Goal: Information Seeking & Learning: Learn about a topic

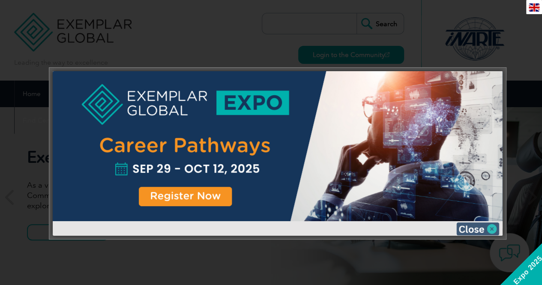
click at [491, 229] on img at bounding box center [477, 228] width 43 height 13
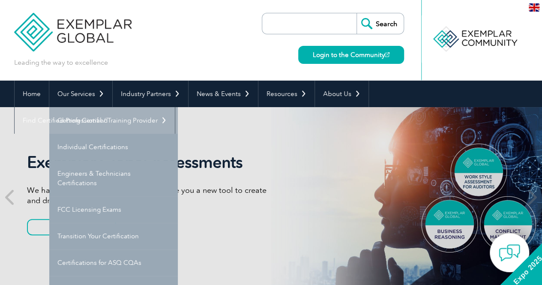
click at [94, 119] on link "Getting Certified" at bounding box center [113, 120] width 128 height 27
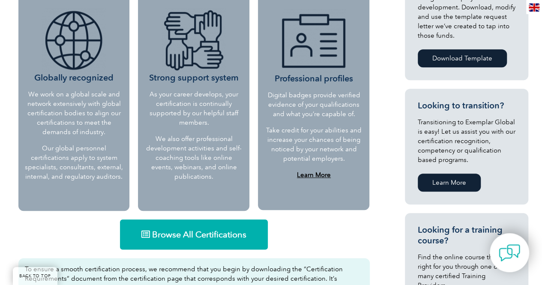
scroll to position [471, 0]
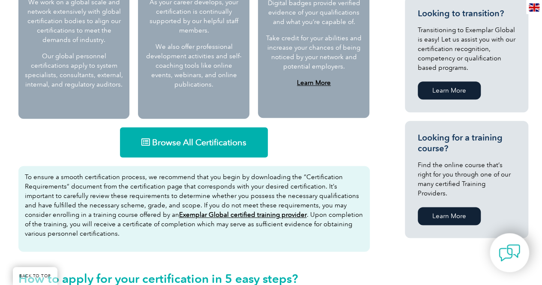
click at [199, 141] on span "Browse All Certifications" at bounding box center [199, 142] width 94 height 9
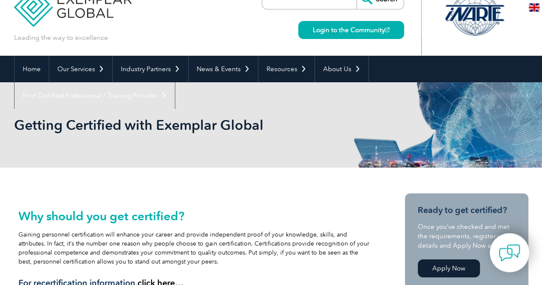
scroll to position [0, 0]
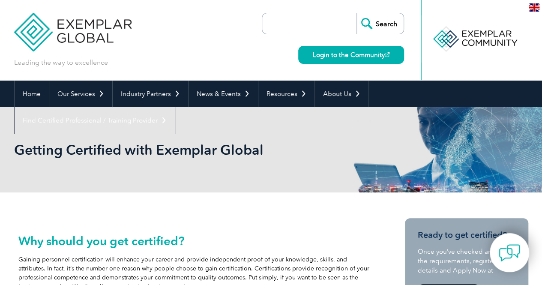
click at [285, 27] on input "search" at bounding box center [311, 23] width 90 height 21
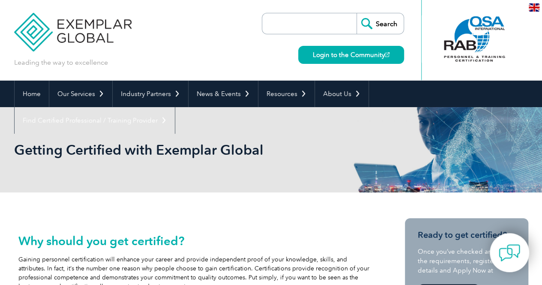
paste input "PMP Certification"
type input "PMP Certification"
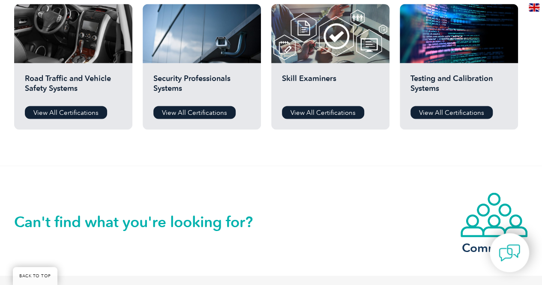
scroll to position [771, 0]
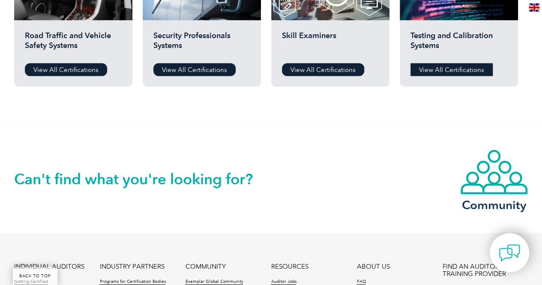
click at [456, 70] on link "View All Certifications" at bounding box center [451, 69] width 82 height 13
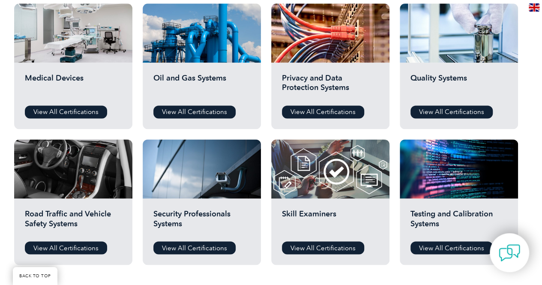
scroll to position [514, 0]
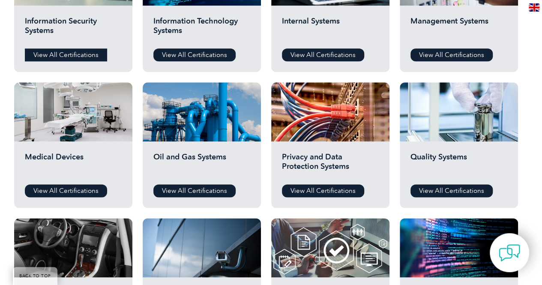
click at [66, 55] on link "View All Certifications" at bounding box center [66, 54] width 82 height 13
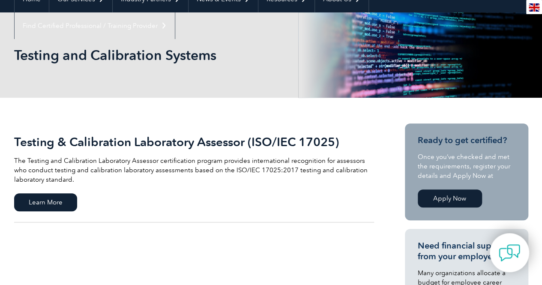
scroll to position [43, 0]
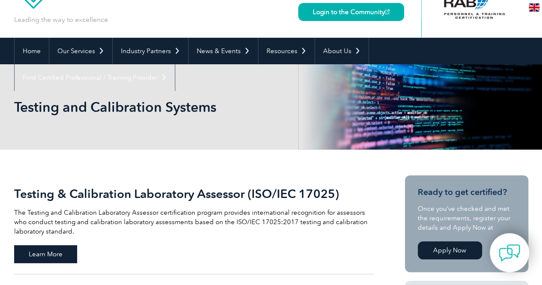
click at [57, 254] on span "Learn More" at bounding box center [45, 254] width 63 height 18
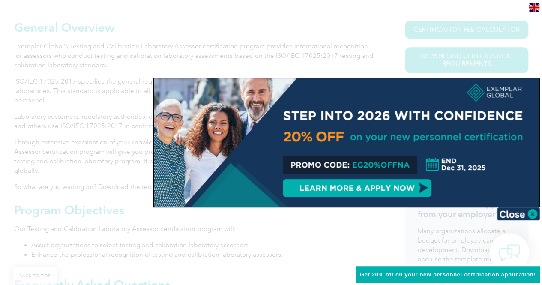
scroll to position [343, 0]
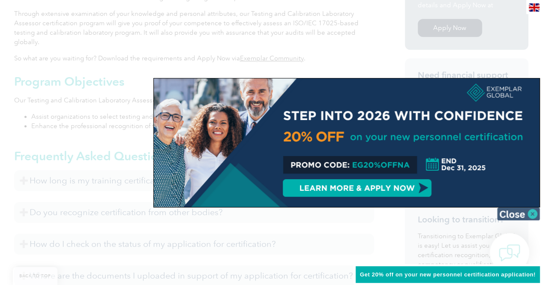
click at [520, 211] on img at bounding box center [518, 213] width 43 height 13
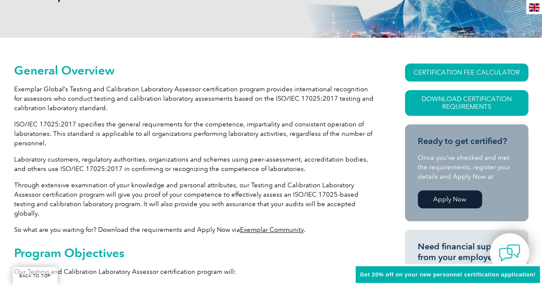
scroll to position [385, 0]
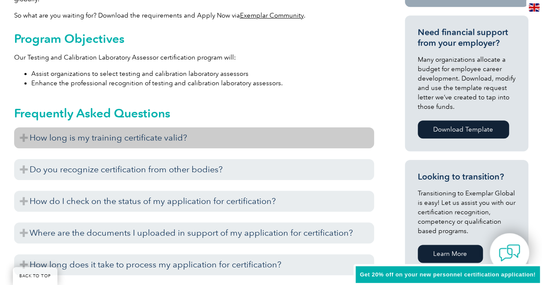
click at [29, 131] on h3 "How long is my training certificate valid?" at bounding box center [194, 137] width 360 height 21
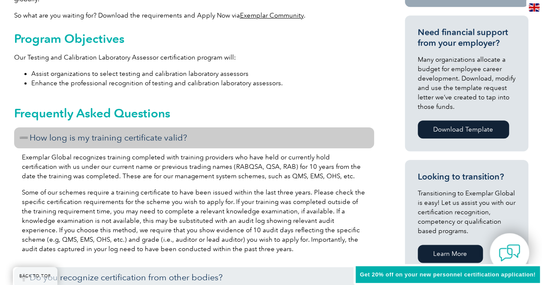
click at [29, 131] on h3 "How long is my training certificate valid?" at bounding box center [194, 137] width 360 height 21
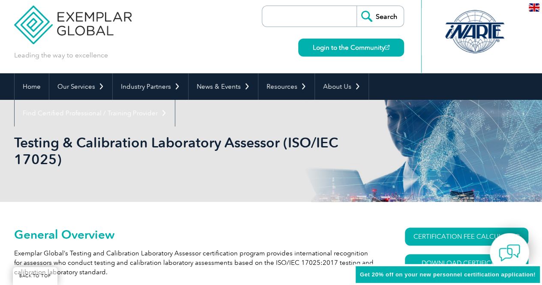
scroll to position [0, 0]
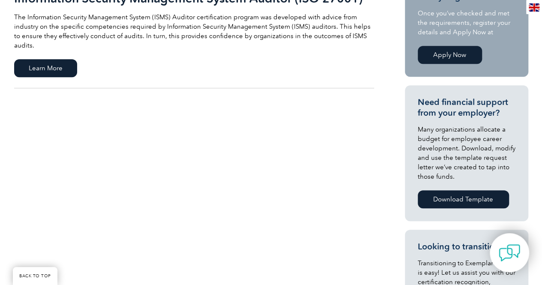
scroll to position [128, 0]
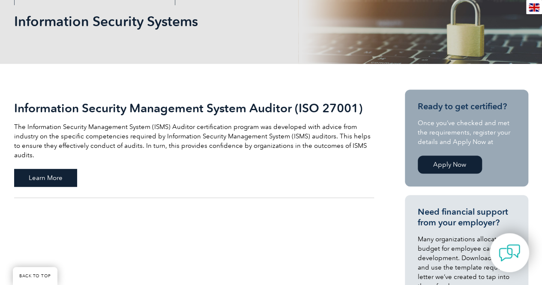
click at [46, 172] on span "Learn More" at bounding box center [45, 178] width 63 height 18
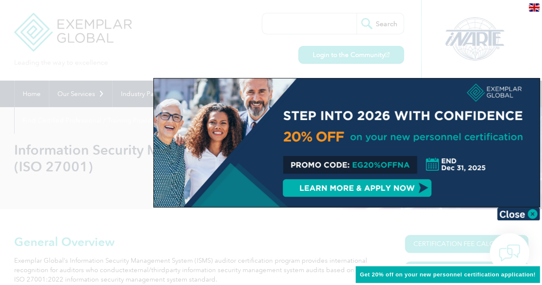
scroll to position [257, 0]
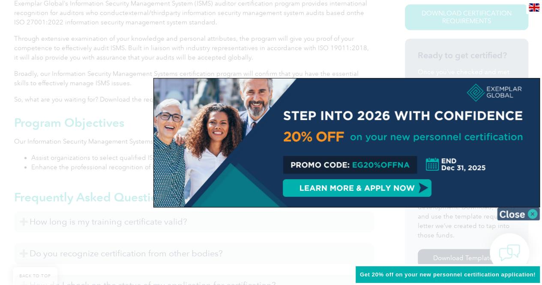
click at [529, 216] on img at bounding box center [518, 213] width 43 height 13
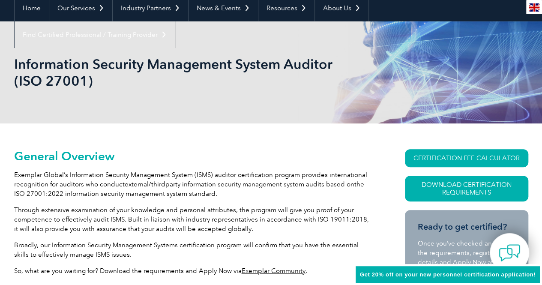
scroll to position [0, 0]
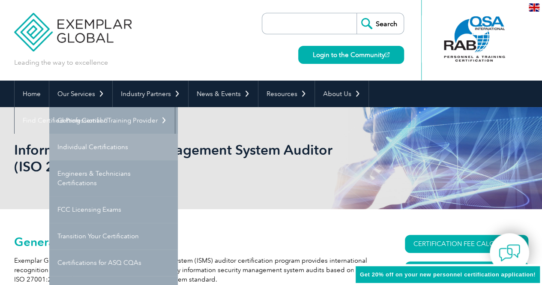
click at [104, 146] on link "Individual Certifications" at bounding box center [113, 147] width 128 height 27
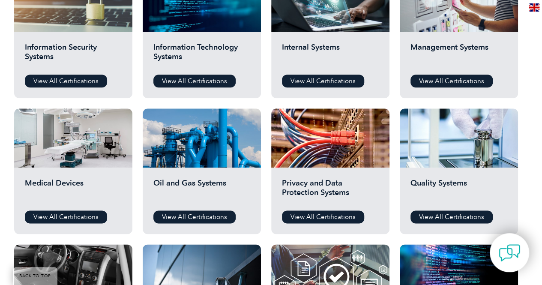
scroll to position [385, 0]
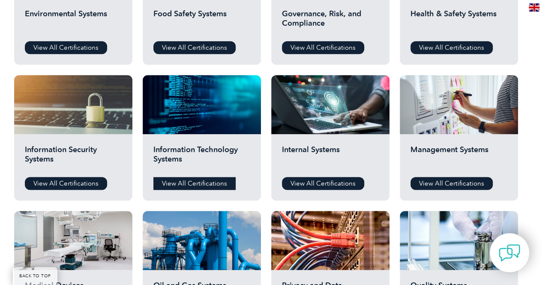
click at [190, 183] on link "View All Certifications" at bounding box center [194, 183] width 82 height 13
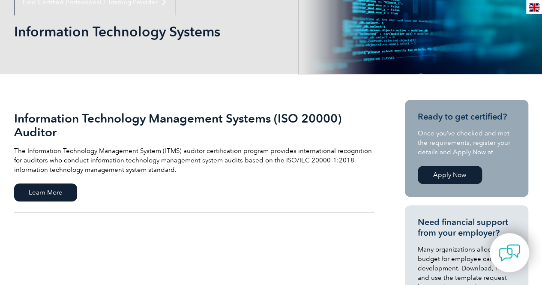
scroll to position [214, 0]
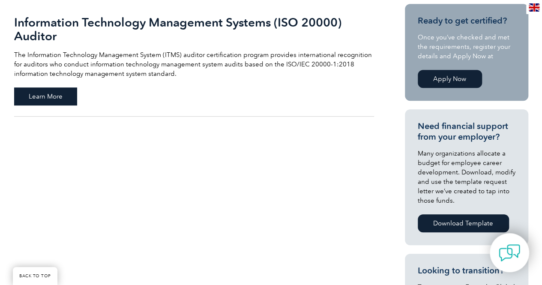
click at [43, 100] on span "Learn More" at bounding box center [45, 96] width 63 height 18
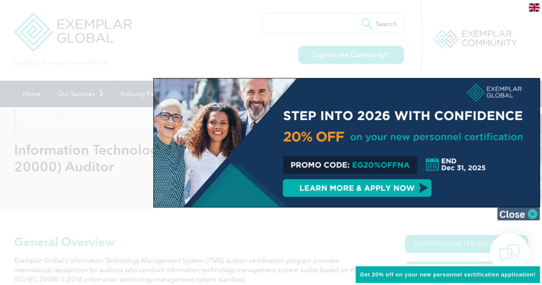
click at [528, 213] on img at bounding box center [518, 213] width 43 height 13
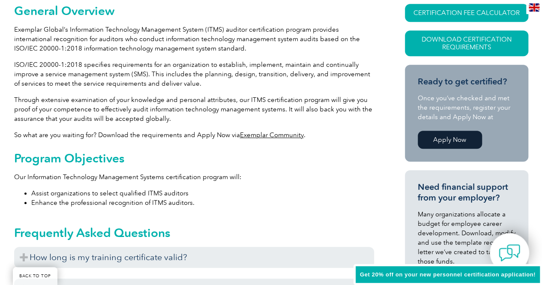
scroll to position [171, 0]
